Goal: Task Accomplishment & Management: Manage account settings

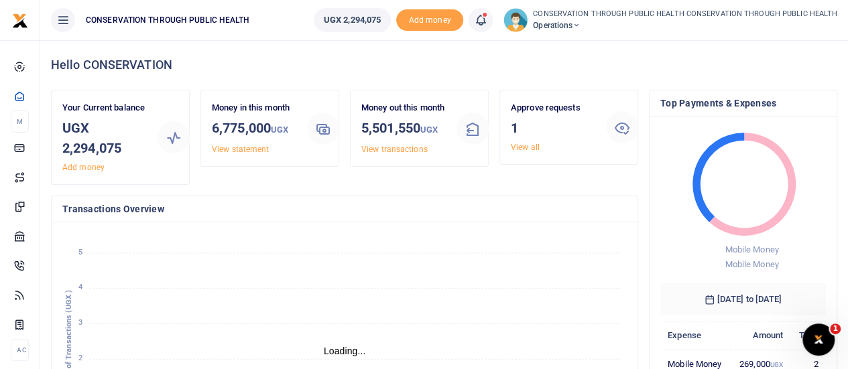
scroll to position [11, 11]
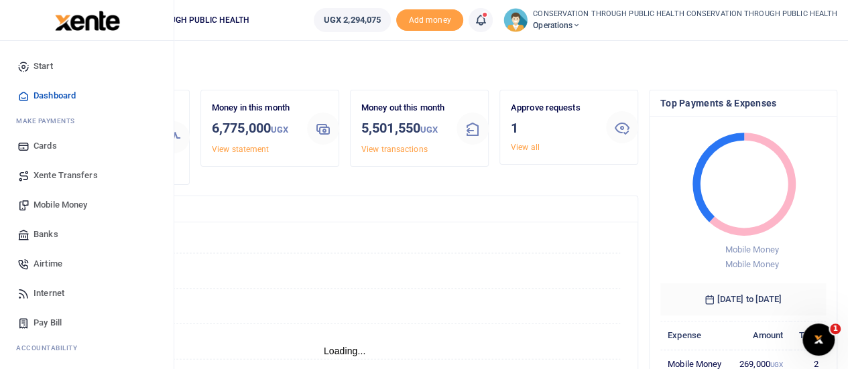
click at [74, 200] on span "Mobile Money" at bounding box center [61, 204] width 54 height 13
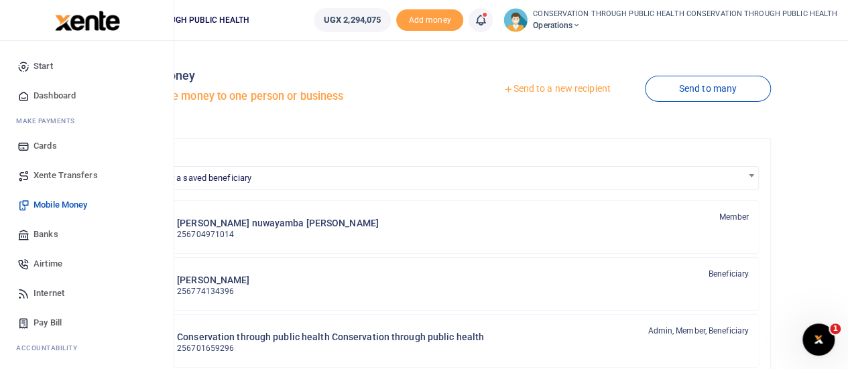
click at [39, 66] on span "Start" at bounding box center [43, 66] width 19 height 13
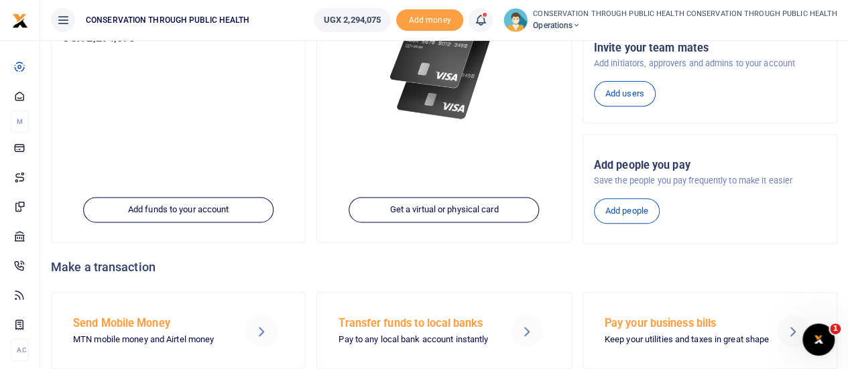
scroll to position [219, 0]
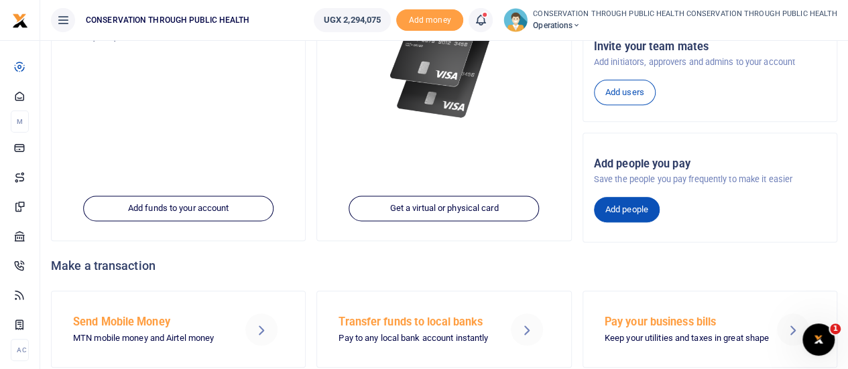
click at [637, 206] on link "Add people" at bounding box center [627, 209] width 66 height 25
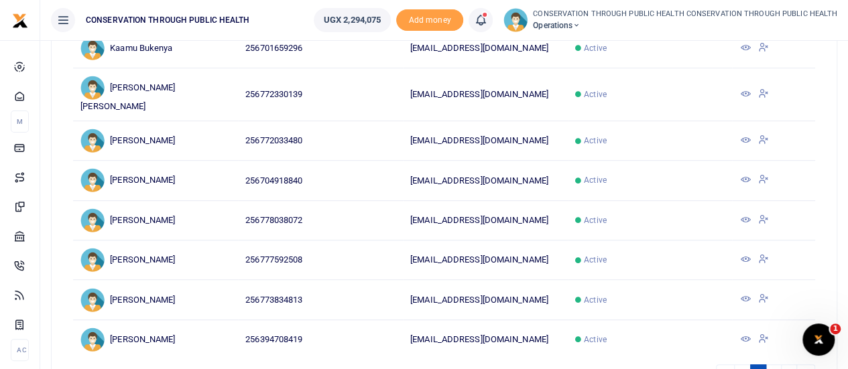
scroll to position [288, 0]
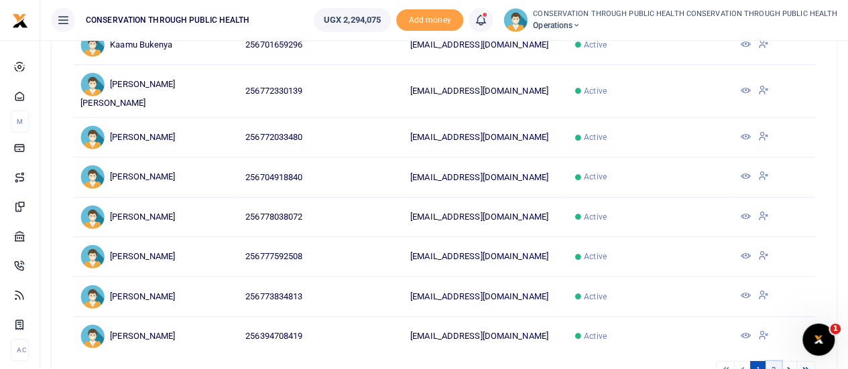
click at [778, 367] on link "2" at bounding box center [773, 370] width 16 height 18
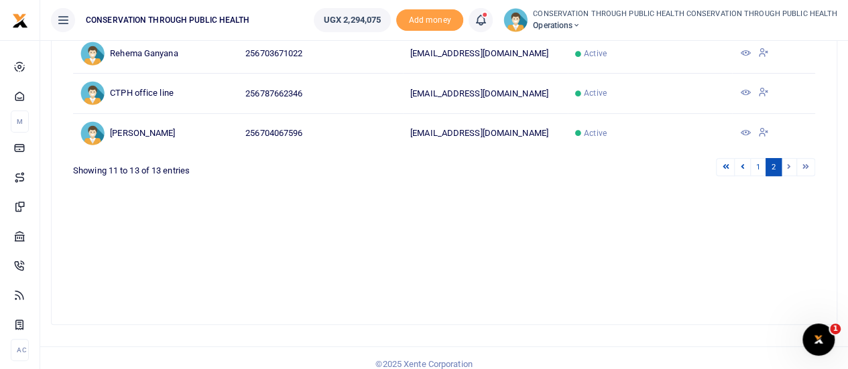
scroll to position [184, 0]
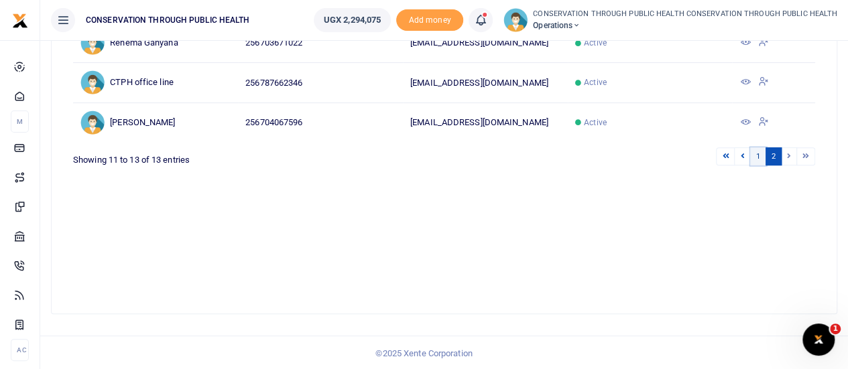
click at [759, 152] on link "1" at bounding box center [758, 156] width 16 height 18
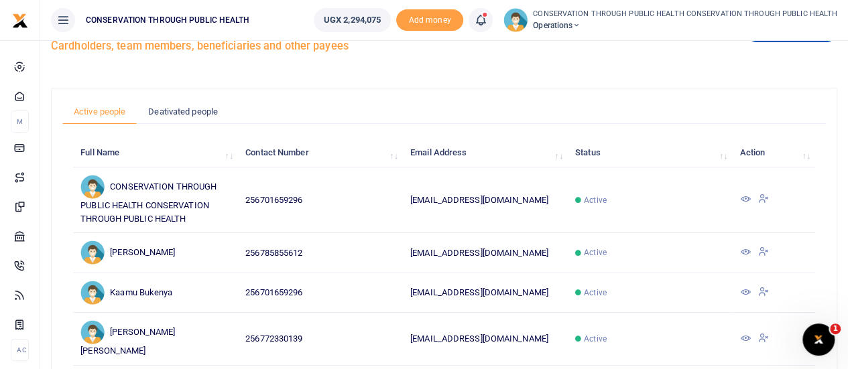
scroll to position [0, 0]
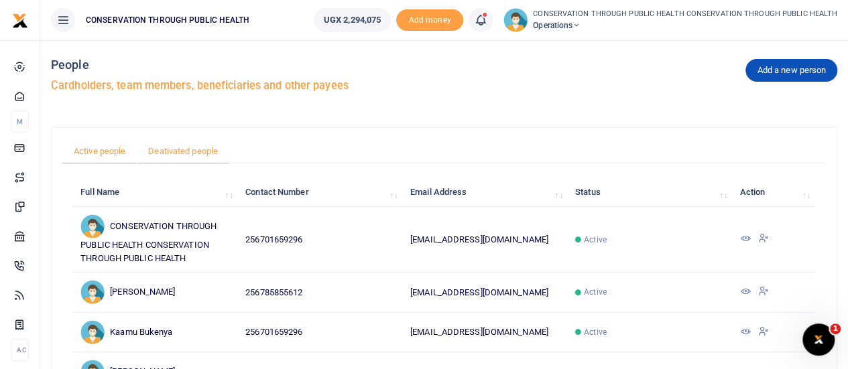
click at [192, 146] on link "Deativated people" at bounding box center [183, 151] width 92 height 25
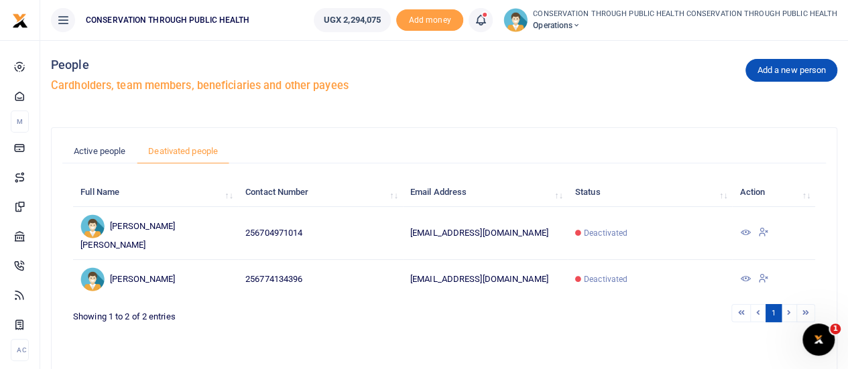
click at [745, 227] on icon at bounding box center [745, 232] width 11 height 11
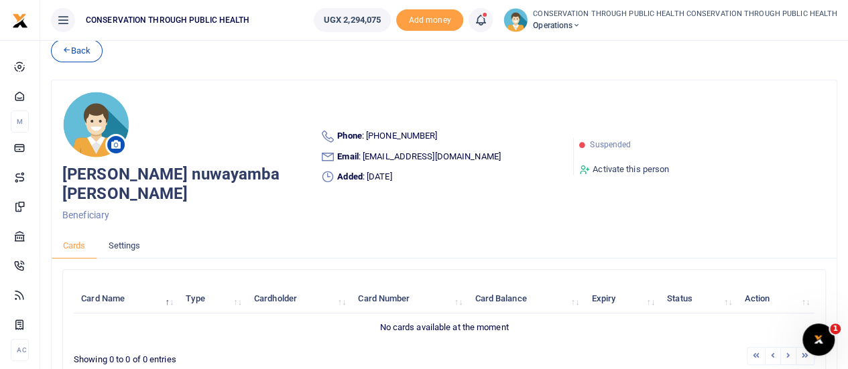
scroll to position [19, 0]
click at [125, 241] on link "Settings" at bounding box center [124, 246] width 55 height 25
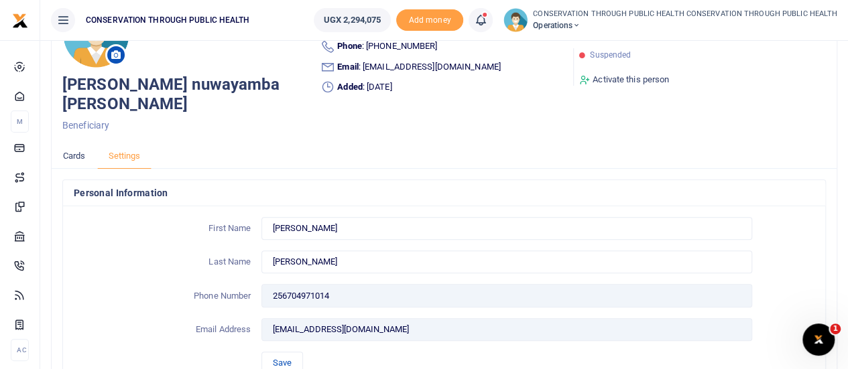
scroll to position [0, 0]
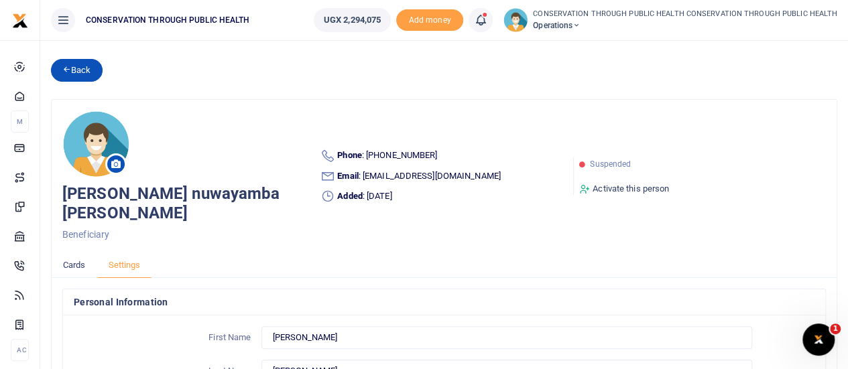
click at [83, 66] on link "Back" at bounding box center [77, 70] width 52 height 23
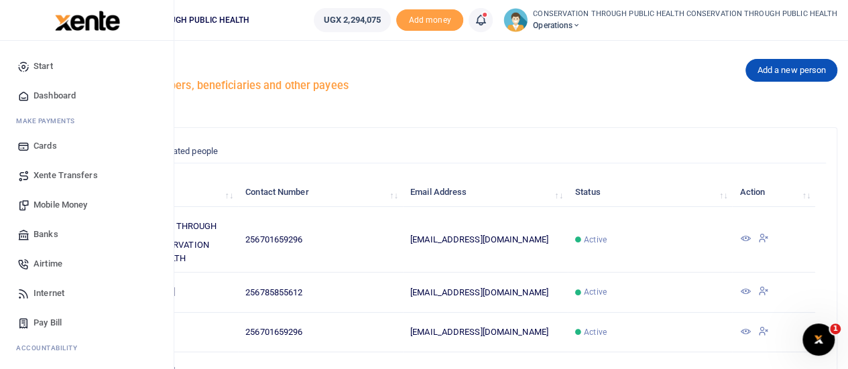
click at [47, 145] on span "Cards" at bounding box center [45, 145] width 23 height 13
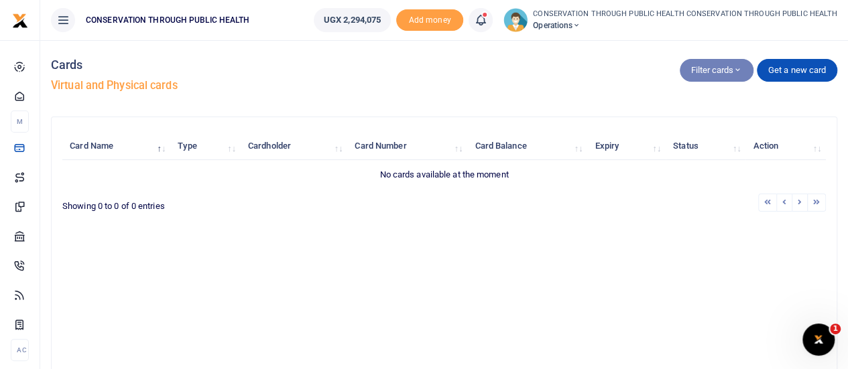
click at [731, 65] on button "Filter cards" at bounding box center [717, 70] width 74 height 23
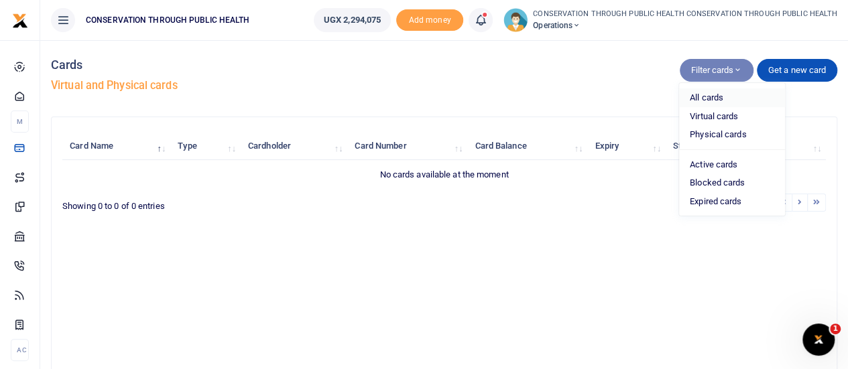
click at [716, 103] on link "All cards" at bounding box center [732, 97] width 106 height 19
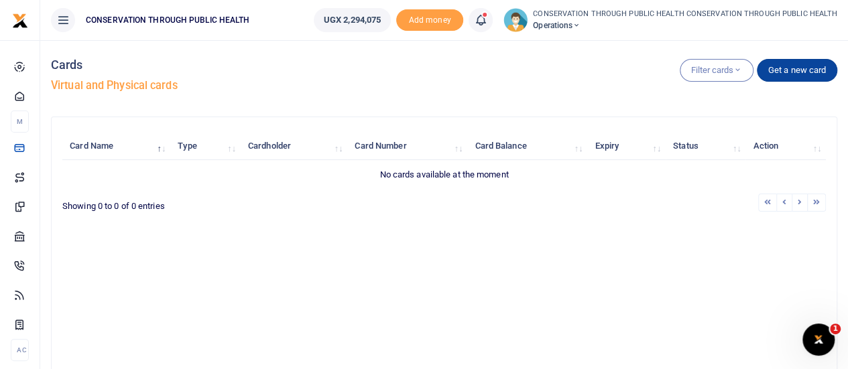
click at [810, 64] on link "Get a new card" at bounding box center [797, 70] width 80 height 23
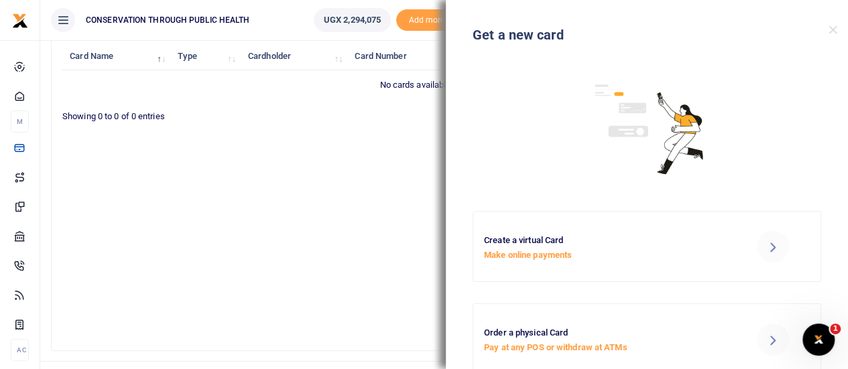
scroll to position [87, 0]
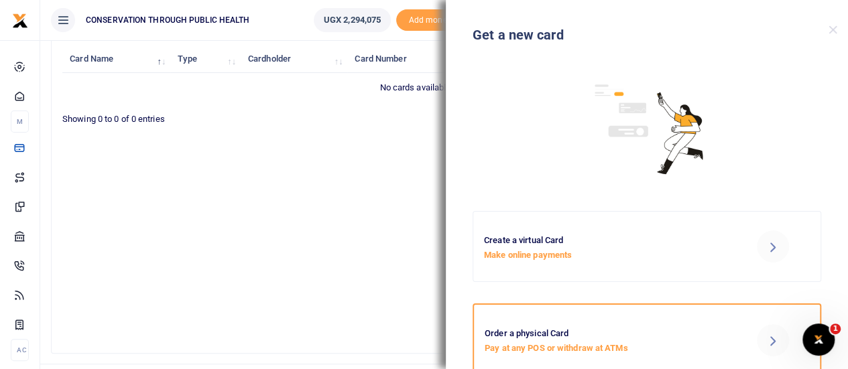
click at [771, 341] on icon at bounding box center [772, 340] width 16 height 16
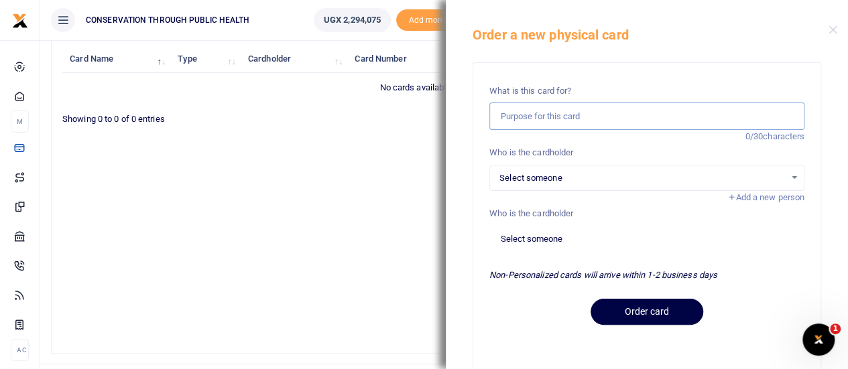
click at [590, 123] on input "text" at bounding box center [646, 116] width 315 height 27
type input "Fuel"
click at [555, 176] on span "Select someone" at bounding box center [642, 178] width 286 height 13
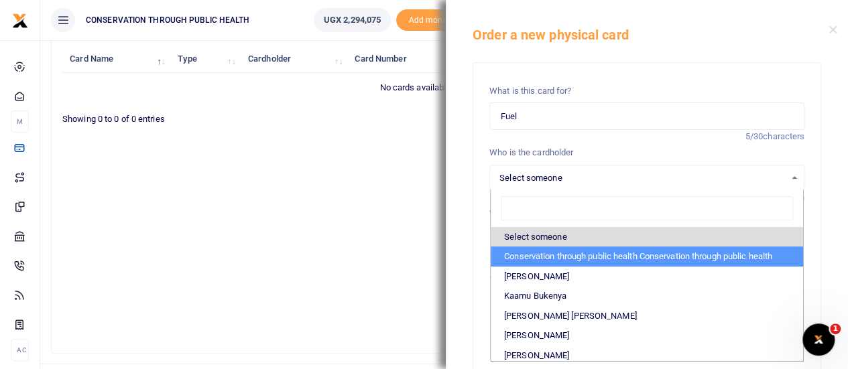
click at [556, 260] on li "Conservation through public health Conservation through public health" at bounding box center [647, 257] width 312 height 20
select select "339"
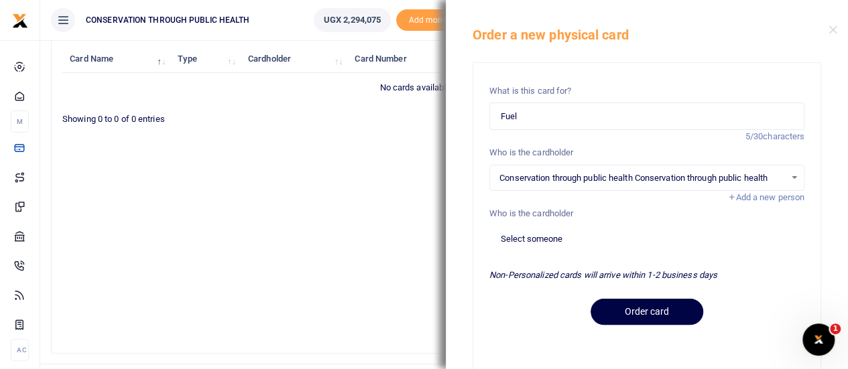
click at [574, 242] on select "Select someone Conservation through public health Conservation through public h…" at bounding box center [646, 239] width 315 height 27
select select "339"
click at [489, 226] on select "Select someone Conservation through public health Conservation through public h…" at bounding box center [646, 239] width 315 height 27
click at [568, 123] on input "Fuel" at bounding box center [646, 116] width 315 height 27
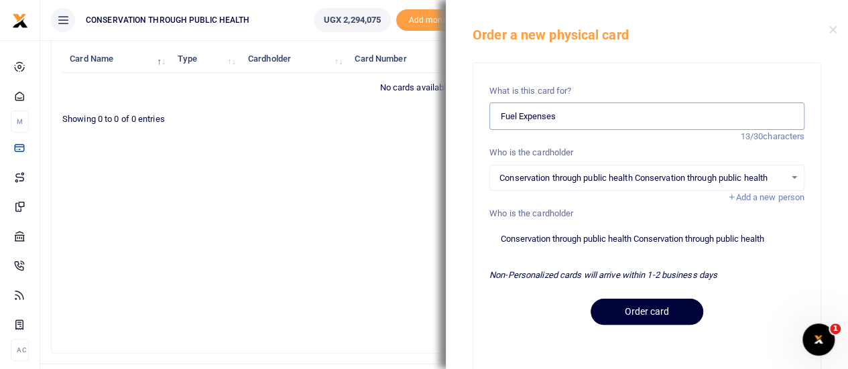
type input "Fuel Expenses"
click at [639, 320] on button "Order card" at bounding box center [646, 312] width 113 height 26
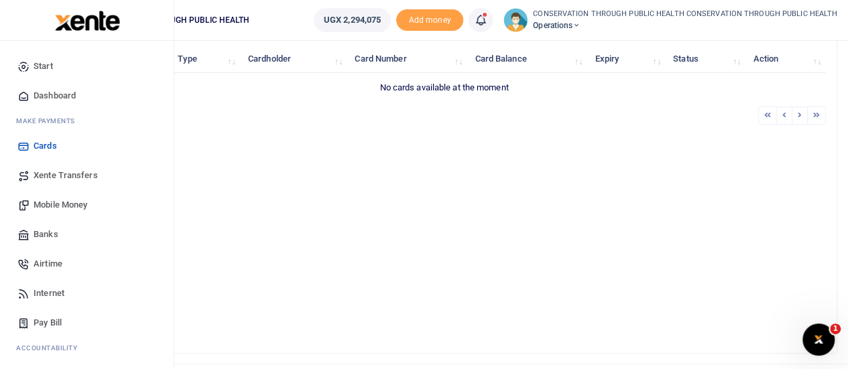
click at [42, 88] on link "Dashboard" at bounding box center [87, 95] width 152 height 29
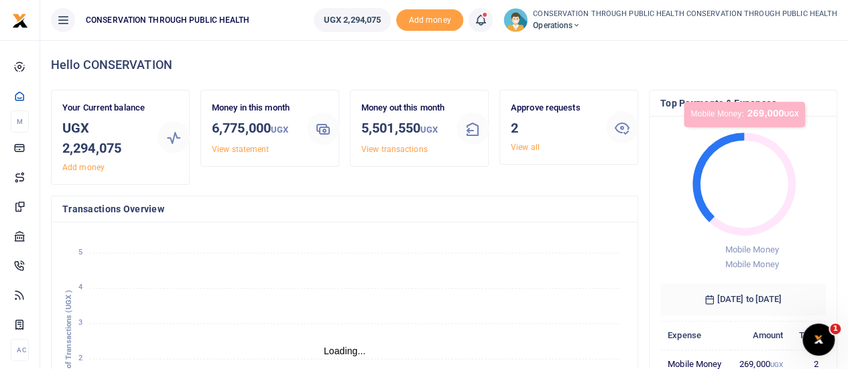
scroll to position [11, 11]
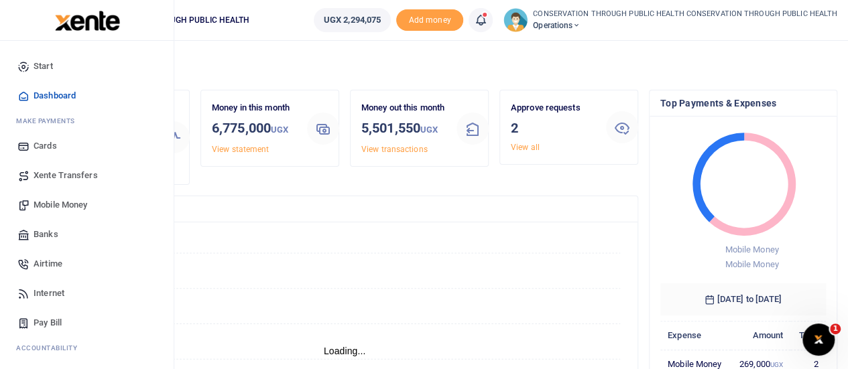
click at [70, 200] on span "Mobile Money" at bounding box center [61, 204] width 54 height 13
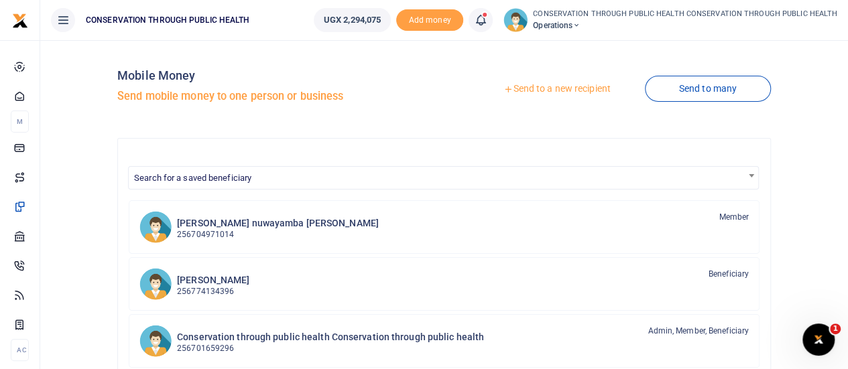
click at [583, 88] on link "Send to a new recipient" at bounding box center [556, 89] width 175 height 24
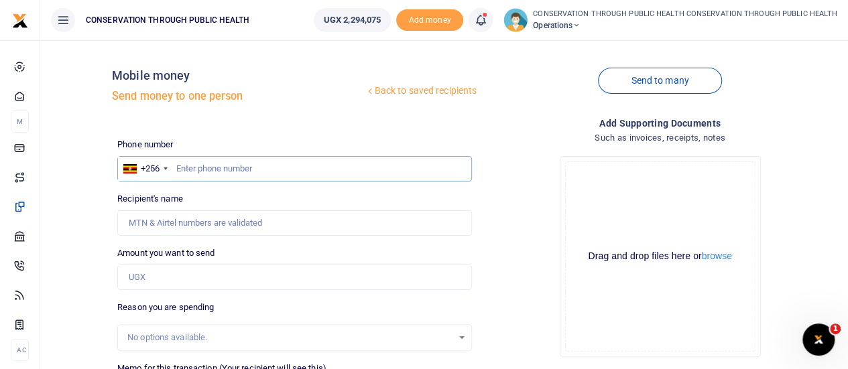
click at [223, 171] on input "text" at bounding box center [294, 168] width 355 height 25
type input "776695804"
type input "Brenda Nnanjjii Gizamba"
type input "776695804"
click at [170, 288] on input "Amount you want to send" at bounding box center [294, 277] width 355 height 25
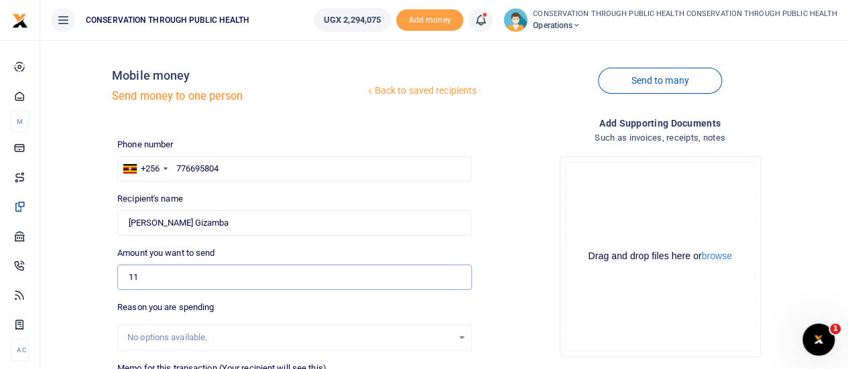
type input "110,000"
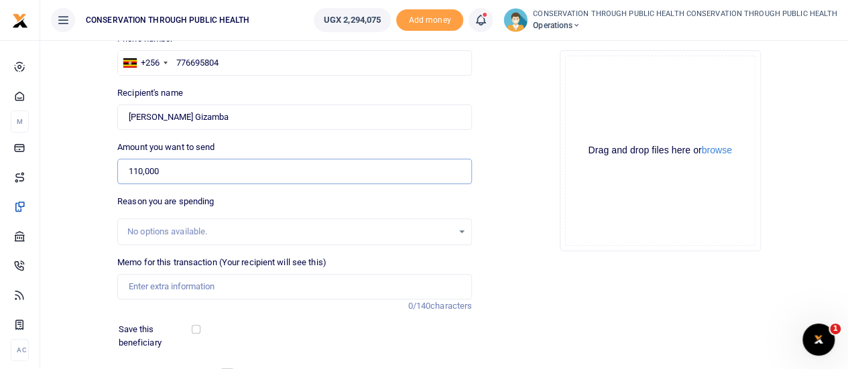
scroll to position [109, 0]
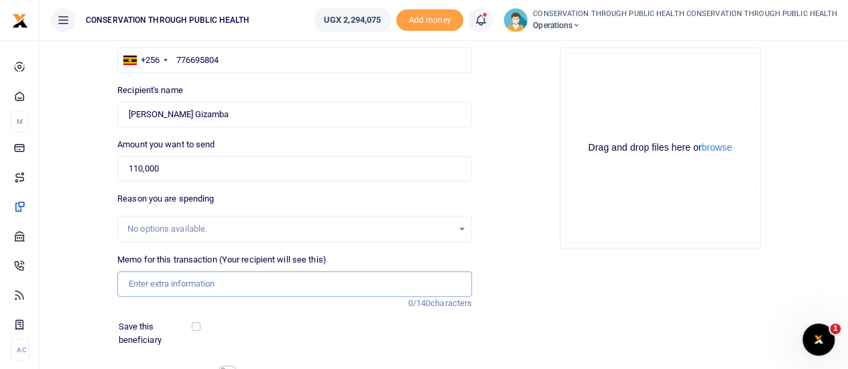
click at [177, 289] on input "Memo for this transaction (Your recipient will see this)" at bounding box center [294, 283] width 355 height 25
type input "S"
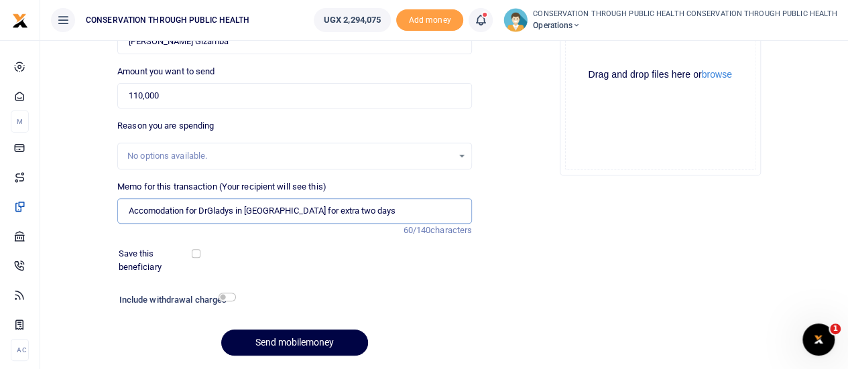
scroll to position [183, 0]
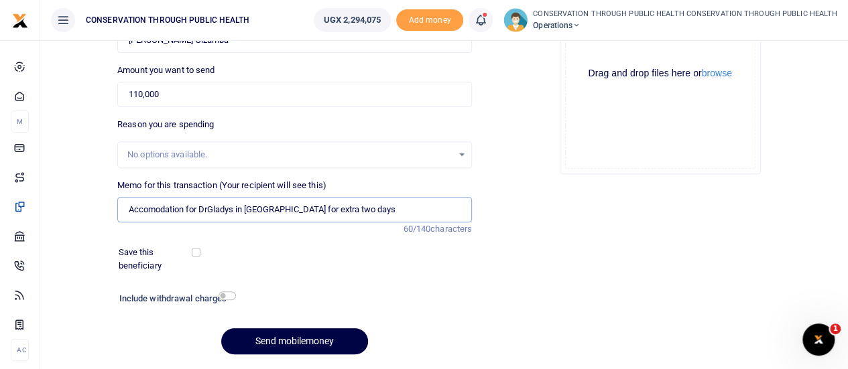
type input "Accomodation for DrGladys in South Africa for extra two days"
click at [229, 293] on input "checkbox" at bounding box center [227, 296] width 17 height 9
checkbox input "true"
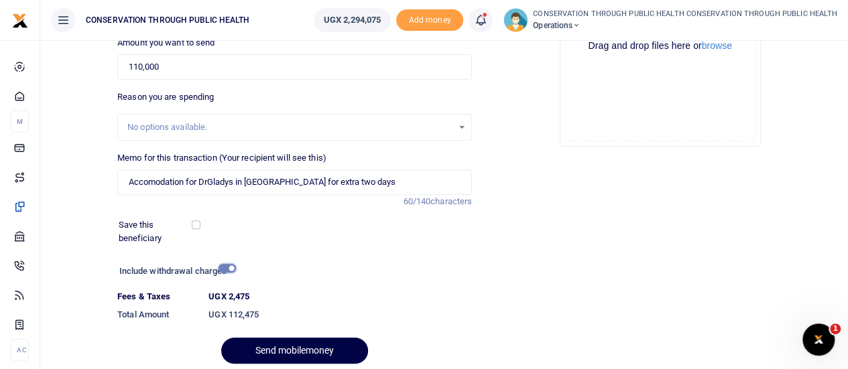
scroll to position [260, 0]
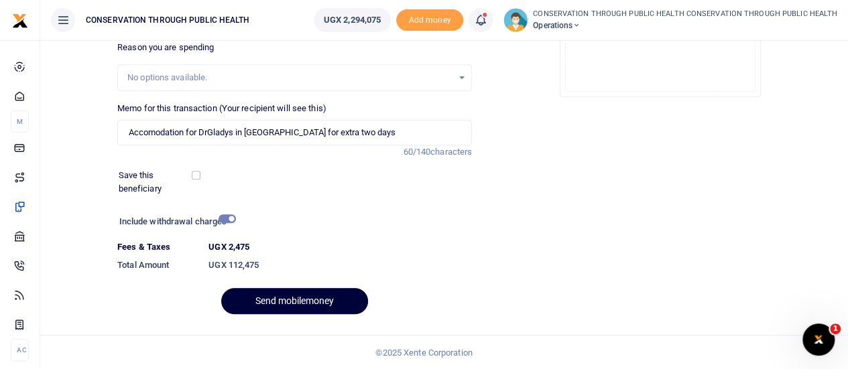
click at [287, 302] on button "Send mobilemoney" at bounding box center [294, 301] width 147 height 26
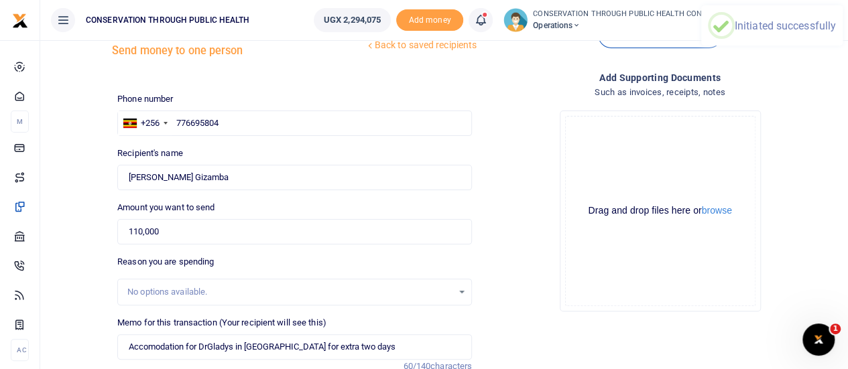
scroll to position [0, 0]
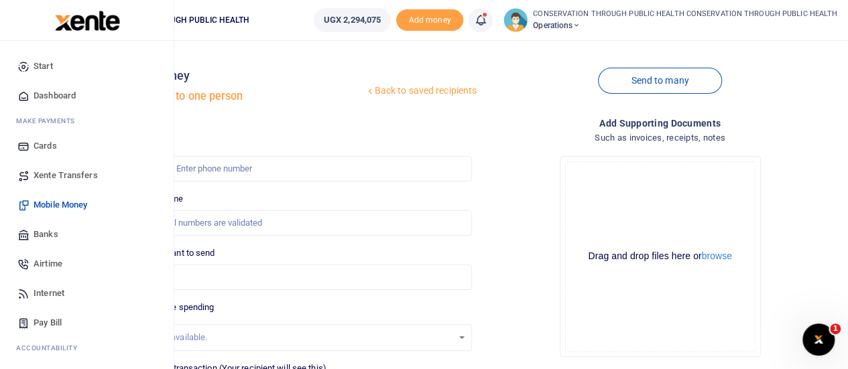
click at [56, 92] on span "Dashboard" at bounding box center [55, 95] width 42 height 13
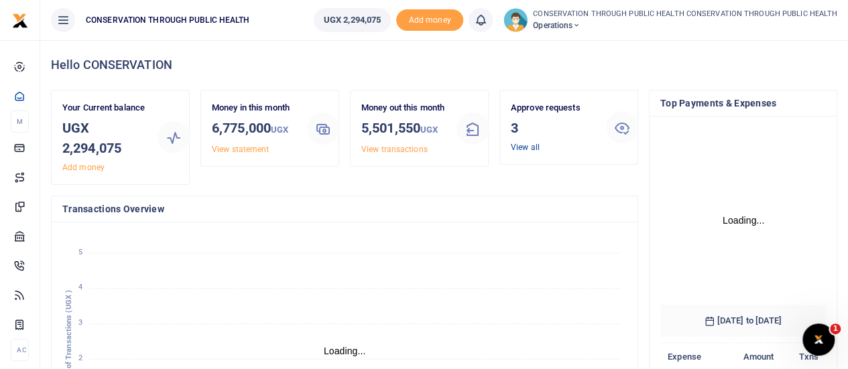
click at [525, 143] on link "View all" at bounding box center [525, 147] width 29 height 9
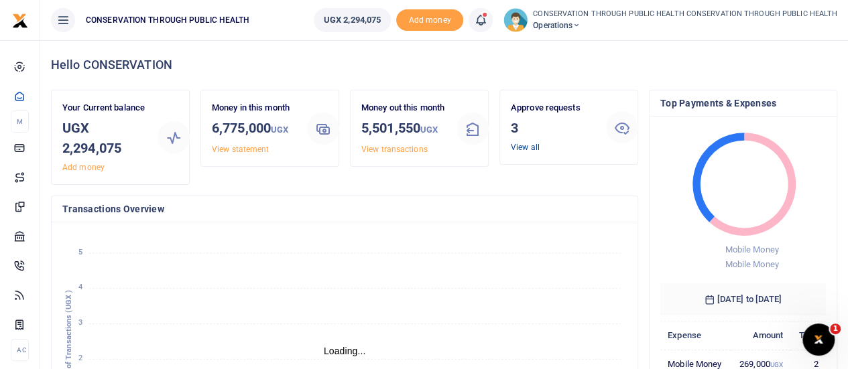
click at [523, 149] on link "View all" at bounding box center [525, 147] width 29 height 9
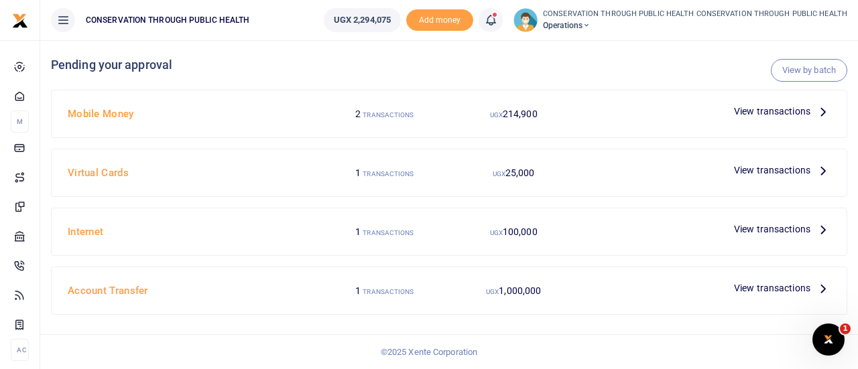
click at [824, 109] on icon at bounding box center [823, 111] width 15 height 15
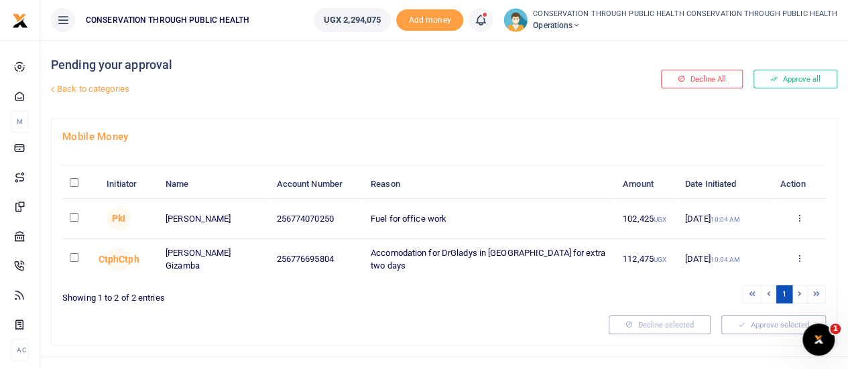
click at [72, 222] on input "checkbox" at bounding box center [74, 217] width 9 height 9
checkbox input "true"
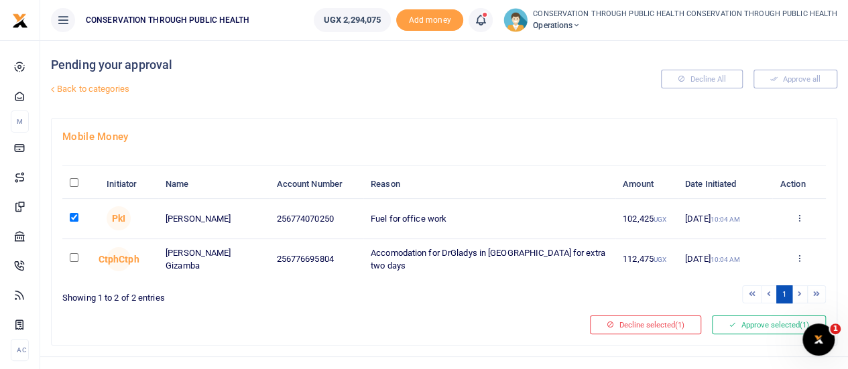
click at [71, 262] on input "checkbox" at bounding box center [74, 257] width 9 height 9
checkbox input "true"
click at [757, 334] on button "Approve selected (2)" at bounding box center [769, 325] width 114 height 19
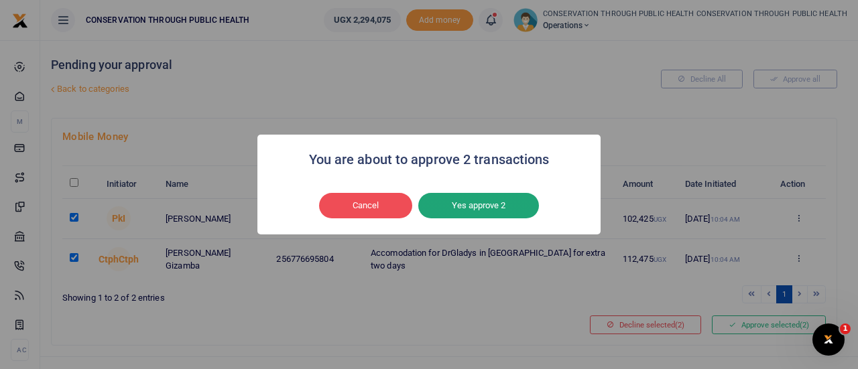
click at [507, 210] on button "Yes approve 2" at bounding box center [478, 205] width 121 height 25
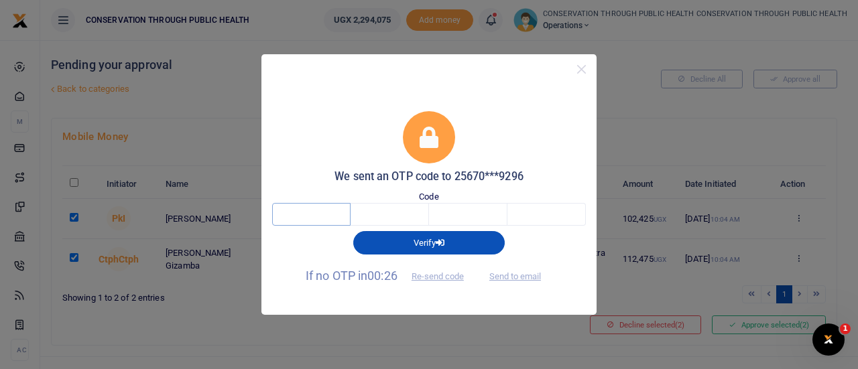
click at [310, 218] on input "text" at bounding box center [311, 214] width 78 height 23
type input "8"
type input "5"
type input "2"
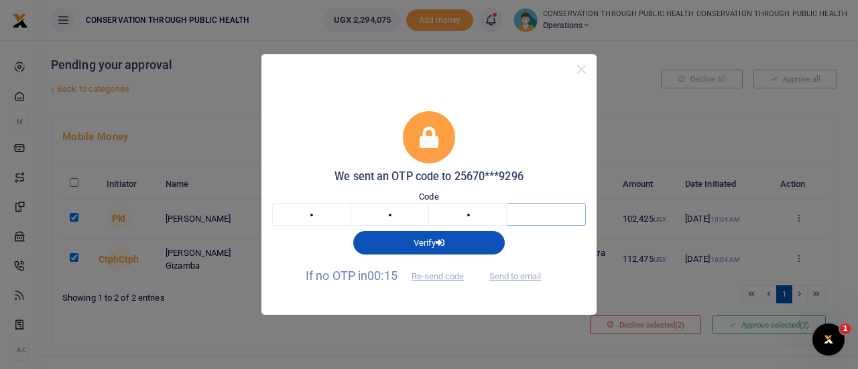
type input "6"
